Goal: Task Accomplishment & Management: Use online tool/utility

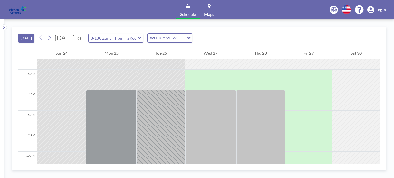
scroll to position [150, 0]
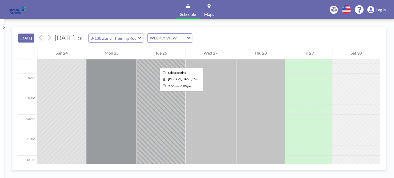
click at [156, 63] on div at bounding box center [161, 155] width 48 height 205
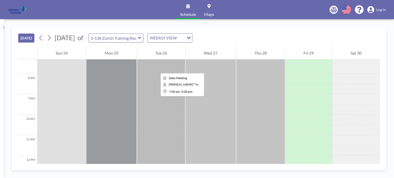
click at [157, 69] on div at bounding box center [161, 155] width 48 height 205
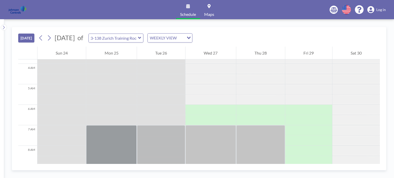
scroll to position [79, 0]
click at [142, 39] on icon at bounding box center [139, 37] width 3 height 5
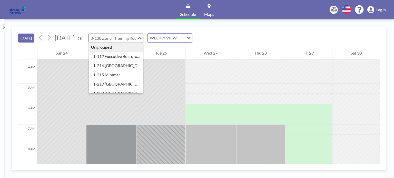
click at [242, 33] on div "[DATE] [DATE] of Ungrouped 1-112 Executive Boardroom 1-214 [GEOGRAPHIC_DATA] 1-…" at bounding box center [199, 37] width 362 height 20
click at [192, 39] on div "Loading..." at bounding box center [188, 38] width 8 height 8
click at [231, 33] on div "[DATE] [DATE] of Ungrouped 1-112 Executive Boardroom 1-214 [GEOGRAPHIC_DATA] 1-…" at bounding box center [199, 37] width 362 height 20
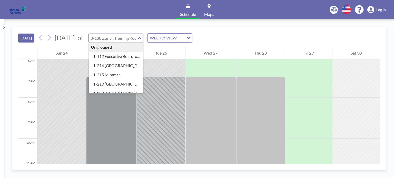
scroll to position [117, 0]
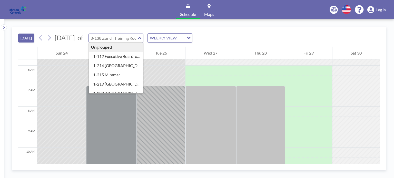
click at [186, 4] on link "Schedule" at bounding box center [188, 9] width 24 height 19
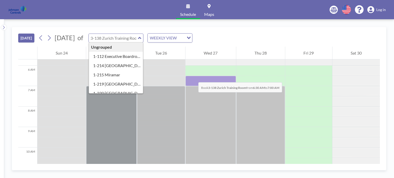
click at [193, 77] on div at bounding box center [211, 81] width 50 height 10
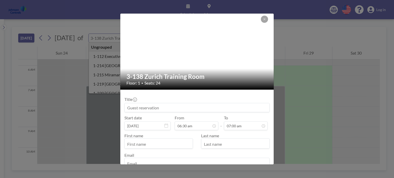
click at [155, 111] on input at bounding box center [197, 108] width 145 height 9
type input "s"
